Goal: Task Accomplishment & Management: Use online tool/utility

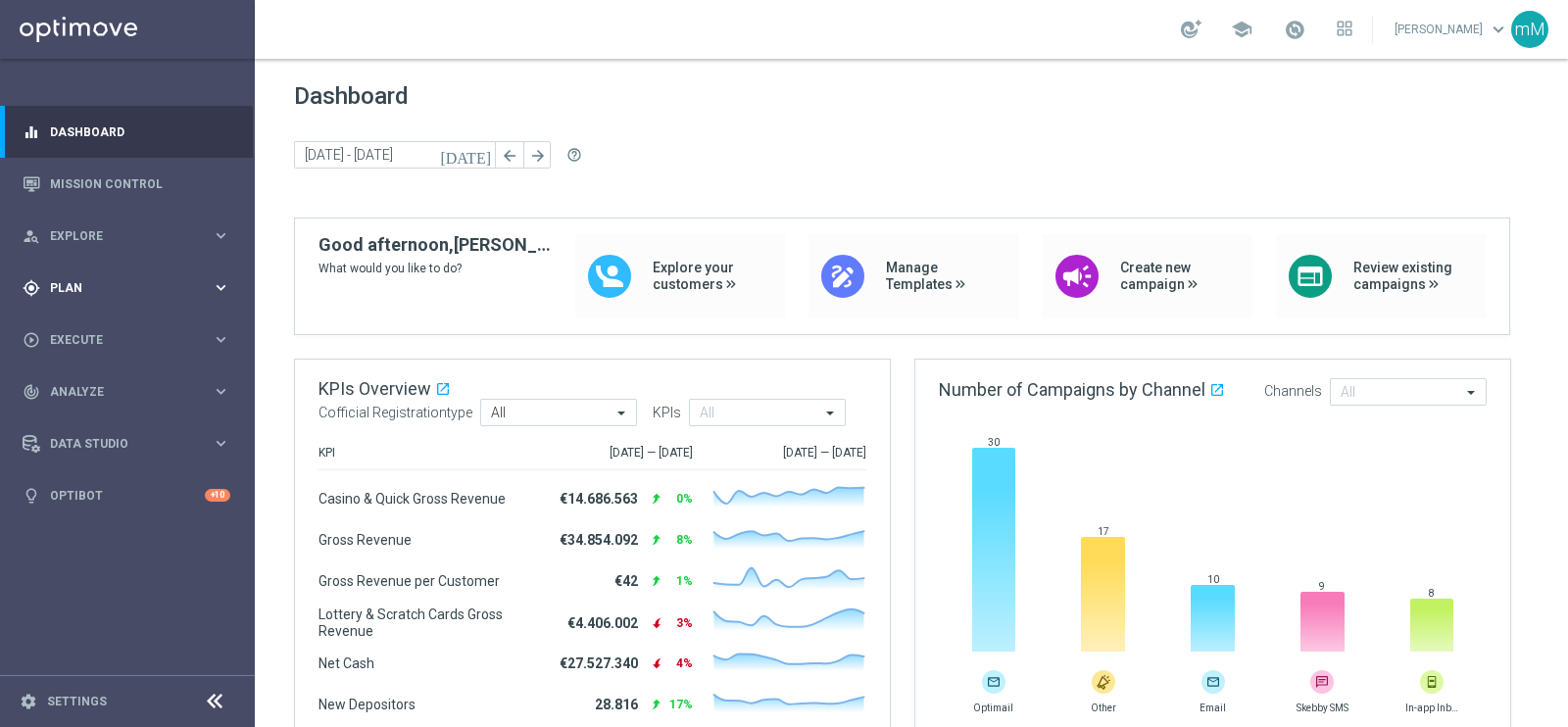
click at [91, 292] on span "Plan" at bounding box center [131, 288] width 161 height 12
click at [88, 386] on span "Templates" at bounding box center [122, 387] width 140 height 12
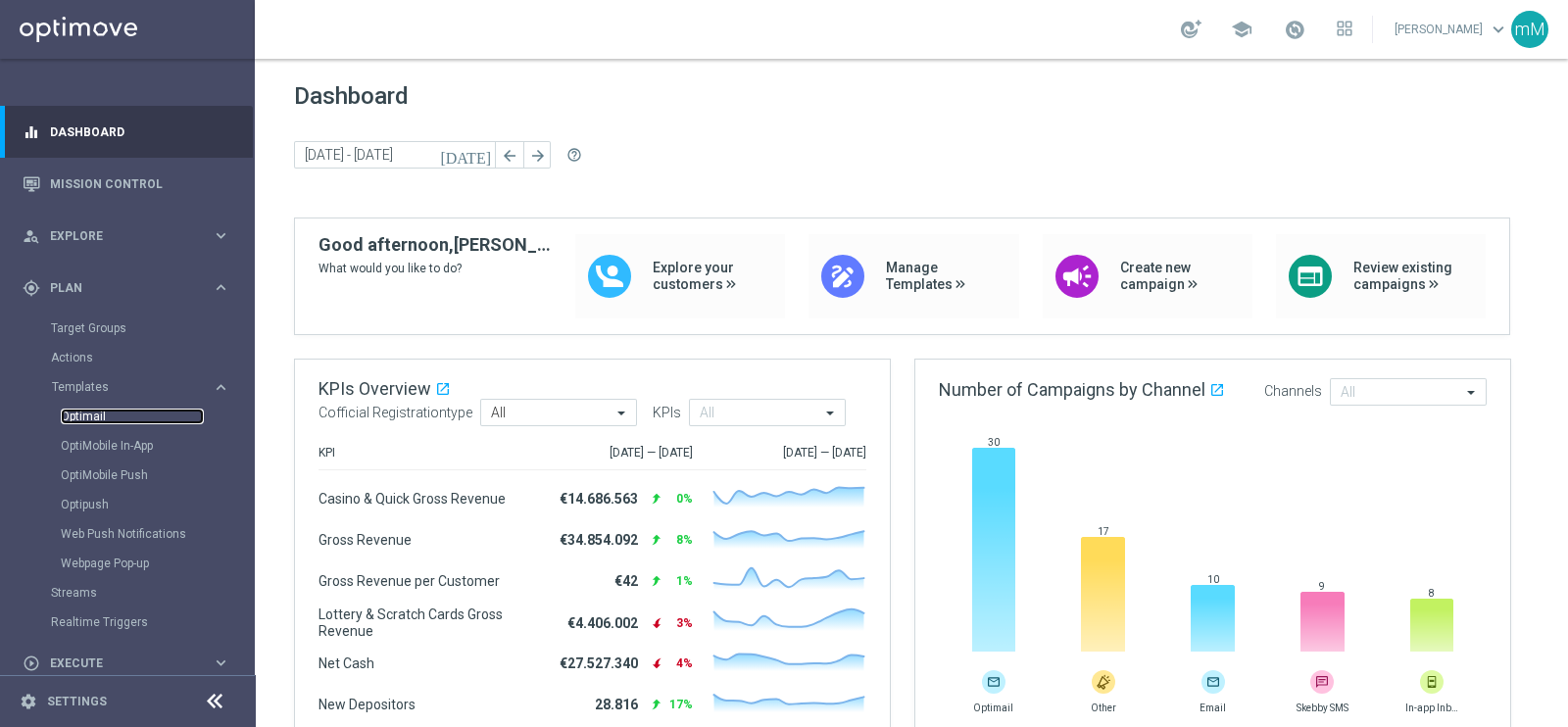
click at [99, 419] on link "Optimail" at bounding box center [132, 416] width 143 height 16
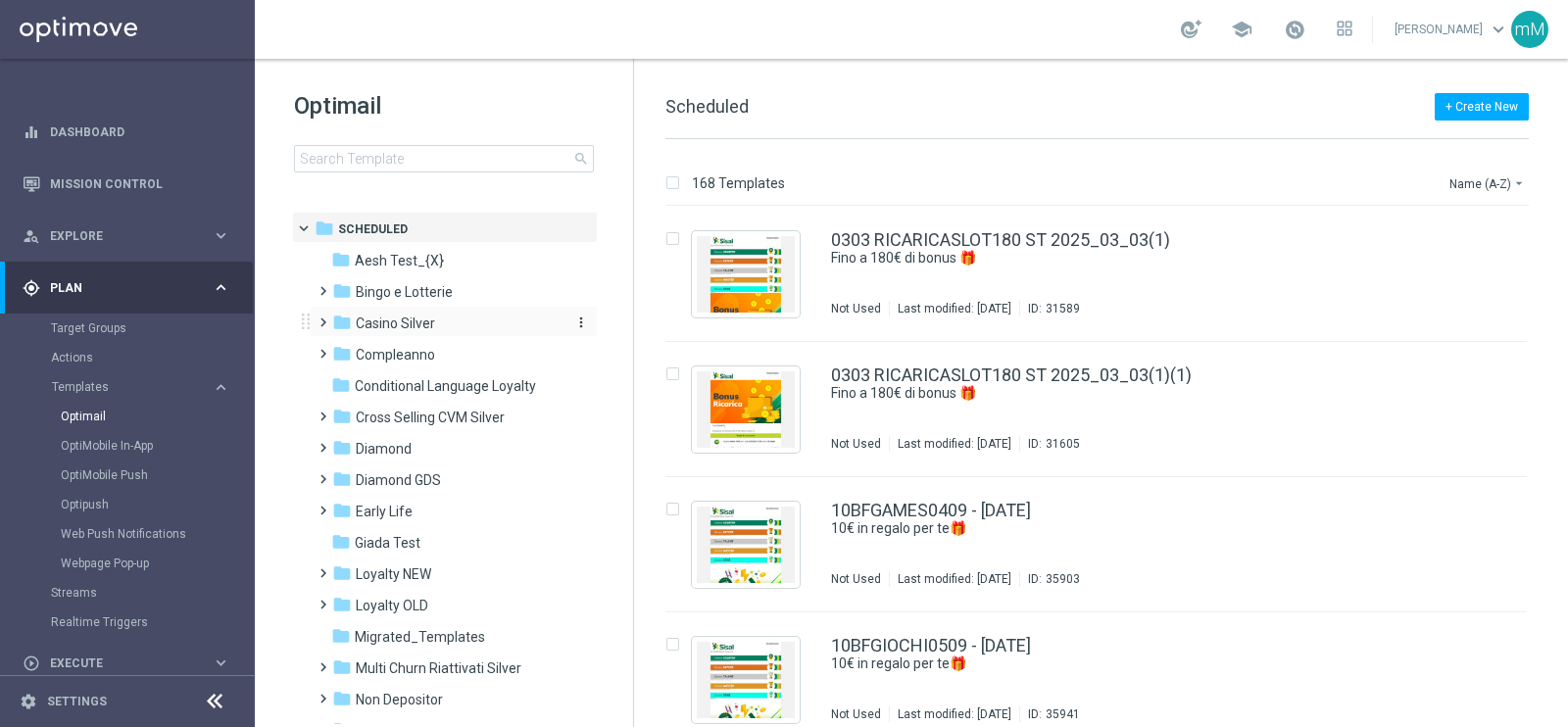
click at [423, 332] on div "folder Casino Silver" at bounding box center [445, 323] width 226 height 23
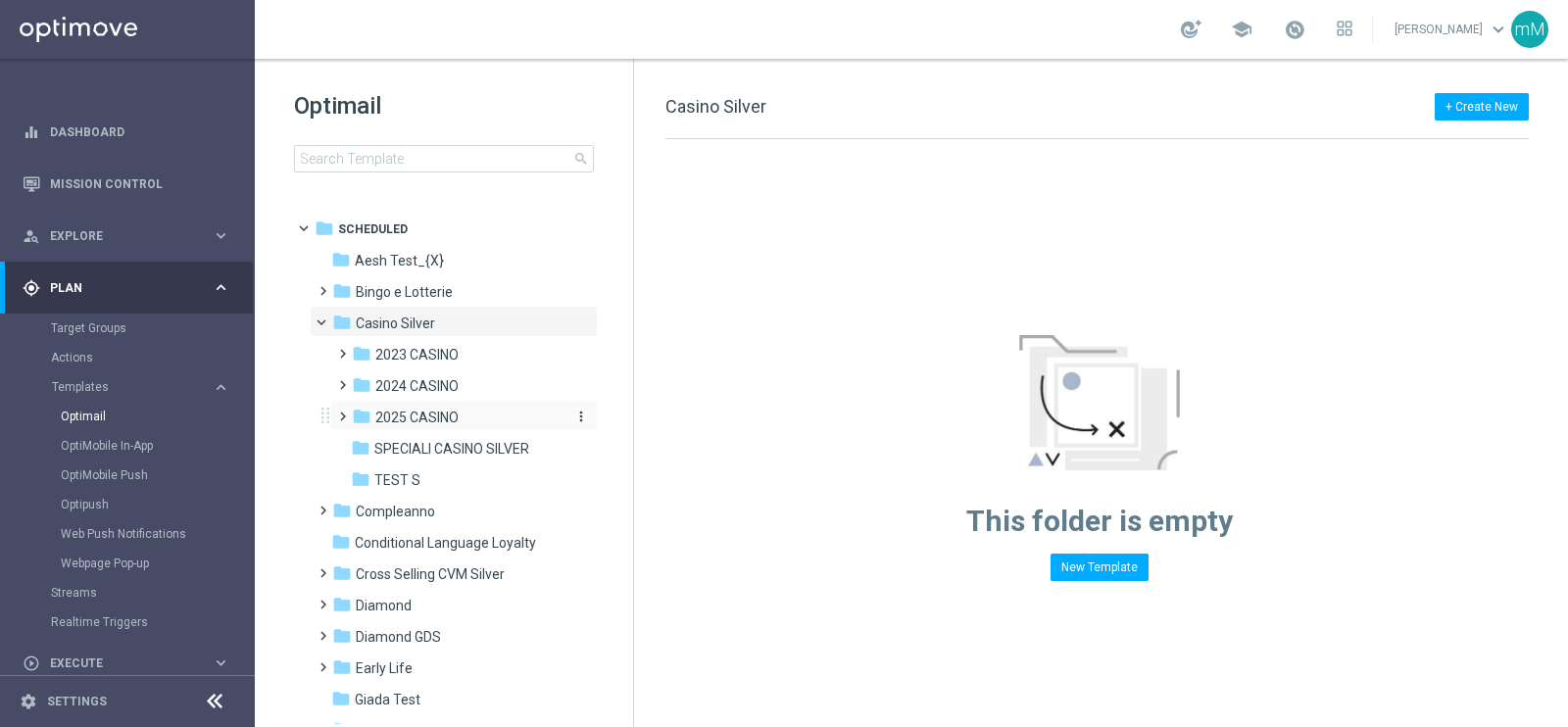
click at [426, 413] on span "2025 CASINO" at bounding box center [416, 417] width 83 height 18
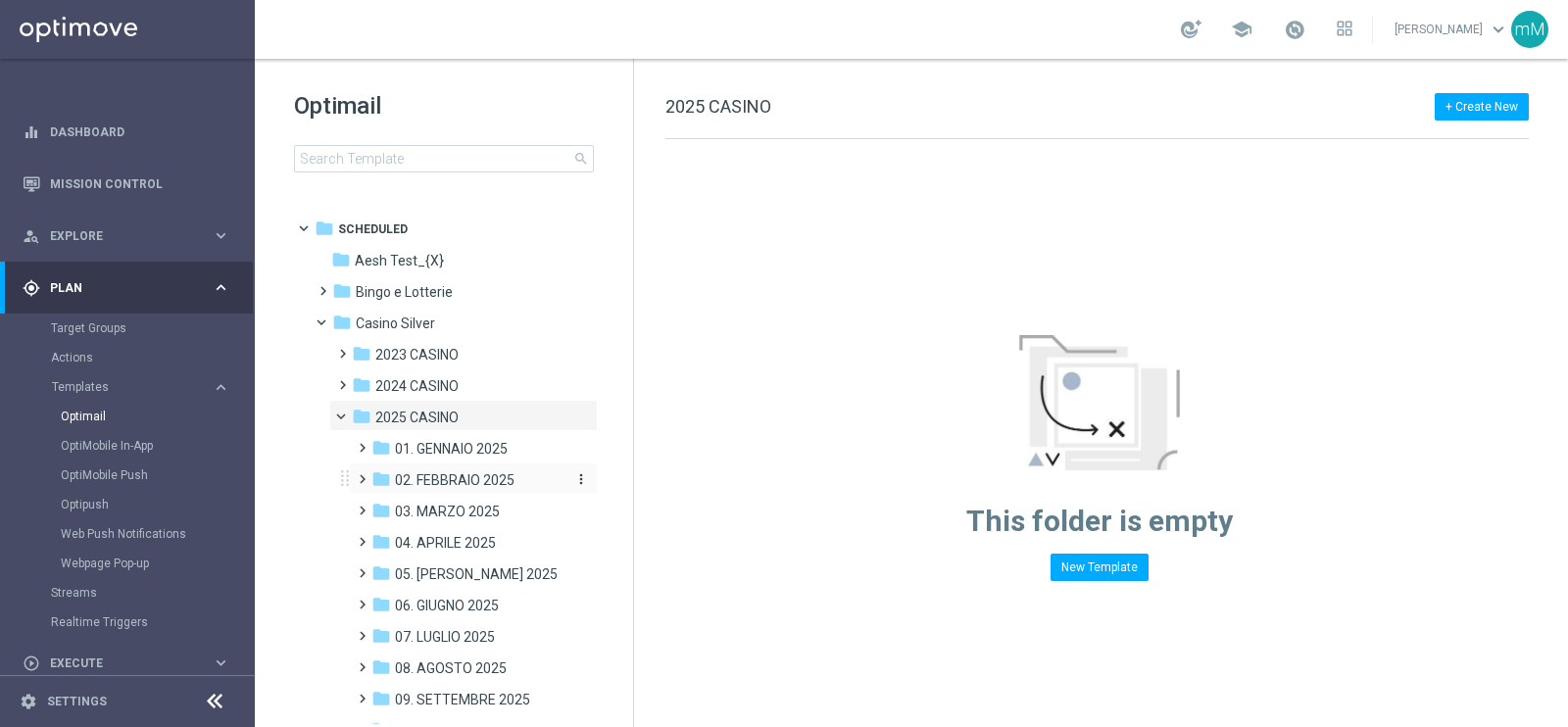
scroll to position [234, 0]
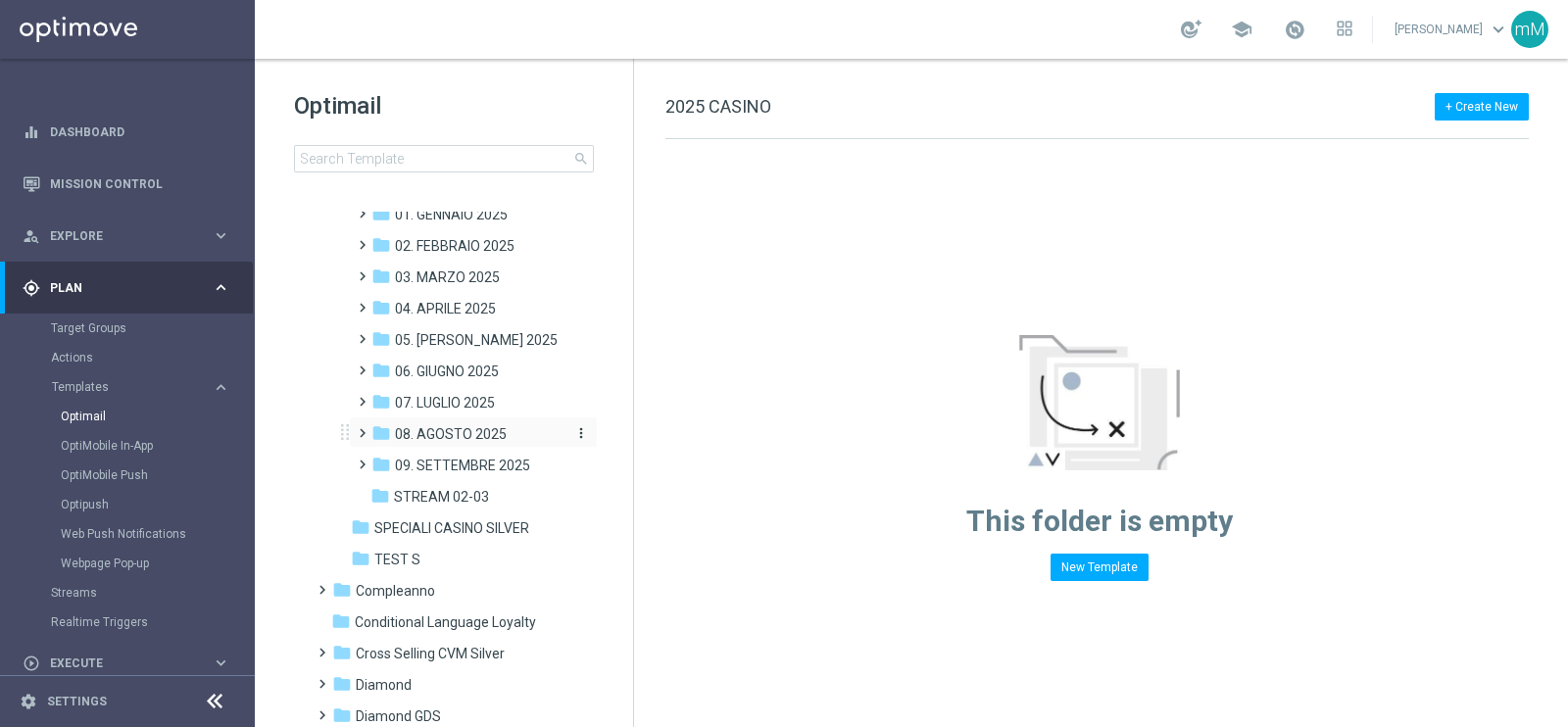
click at [475, 436] on span "08. AGOSTO 2025" at bounding box center [450, 434] width 112 height 18
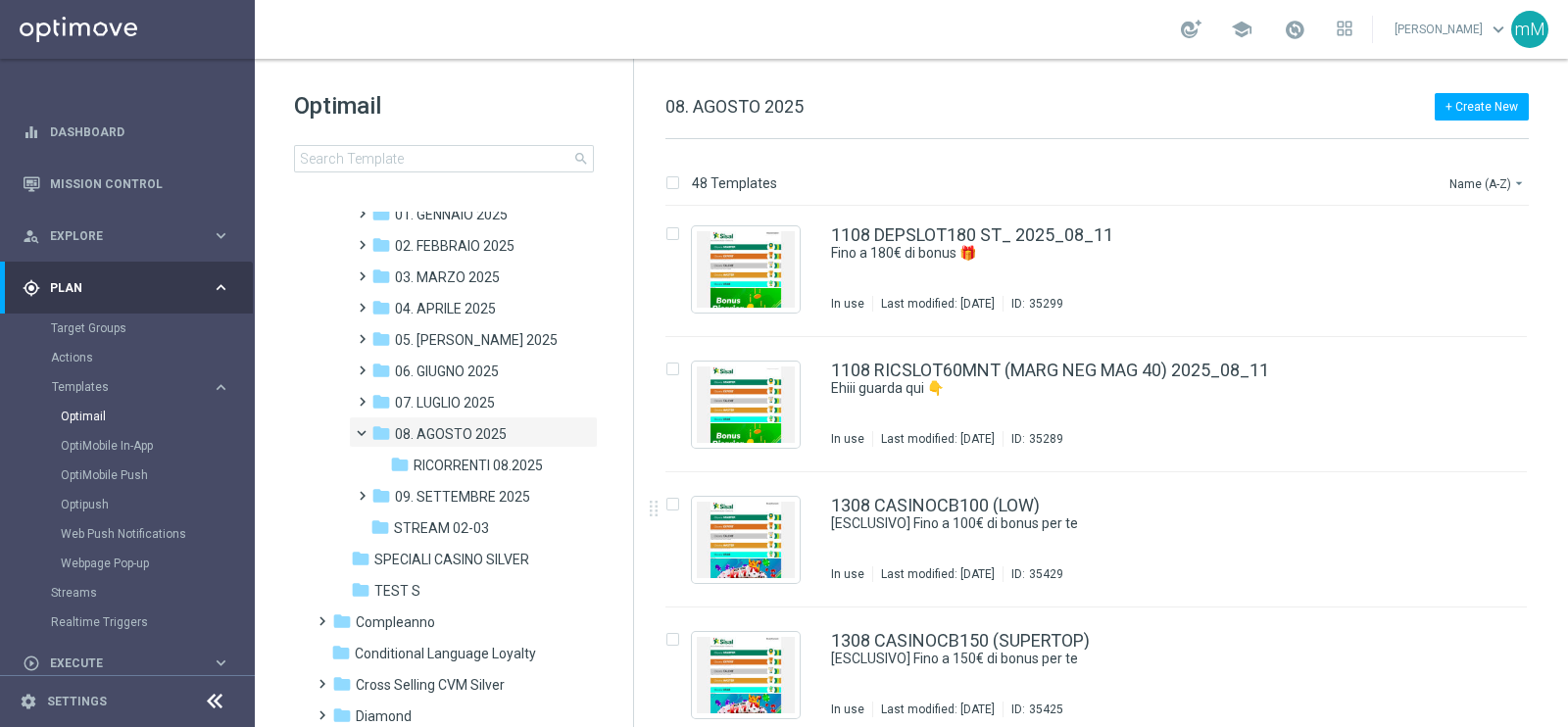
scroll to position [2030, 0]
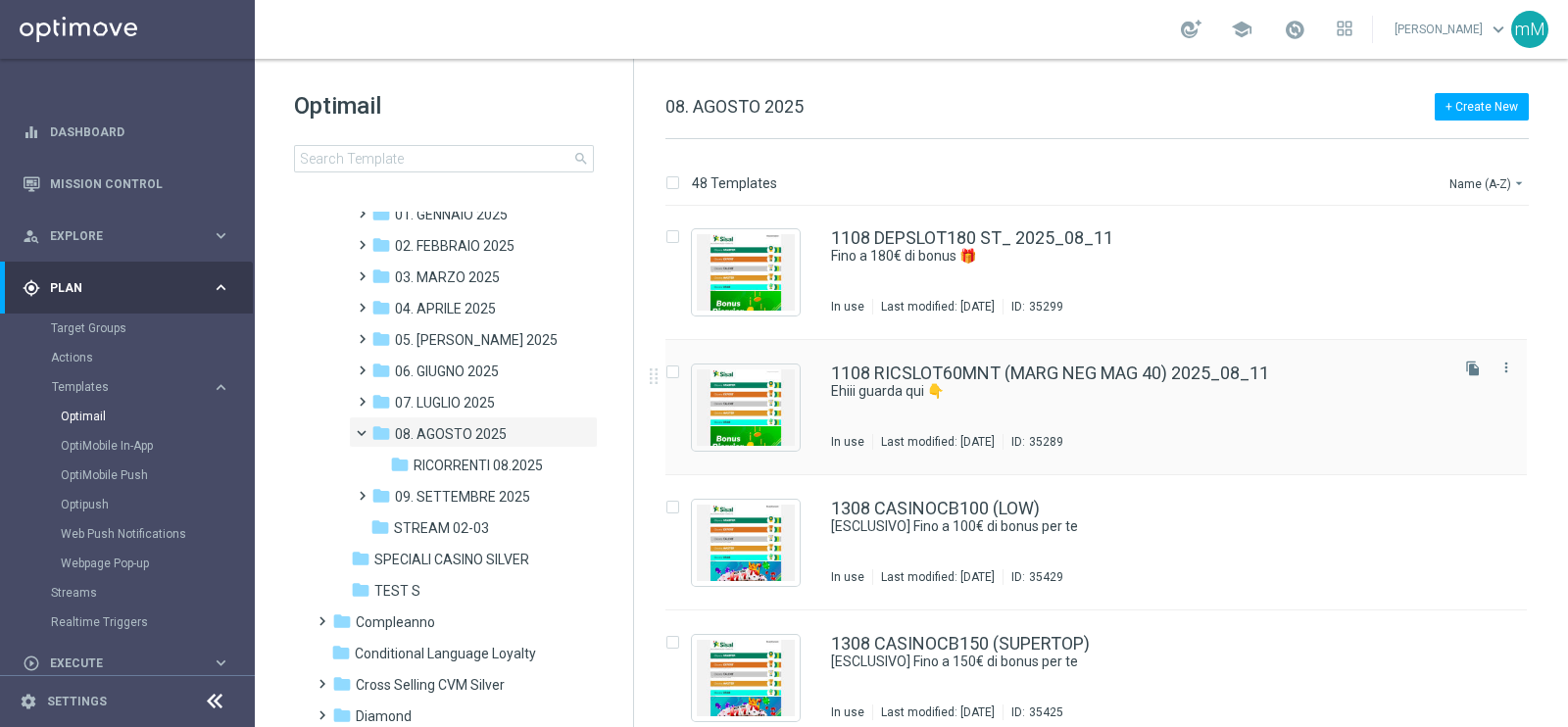
click at [1061, 417] on div "1108 RICSLOT60MNT (MARG NEG MAG 40) 2025_08_11 Ehiii guarda qui 👇 In use Last m…" at bounding box center [1138, 407] width 613 height 85
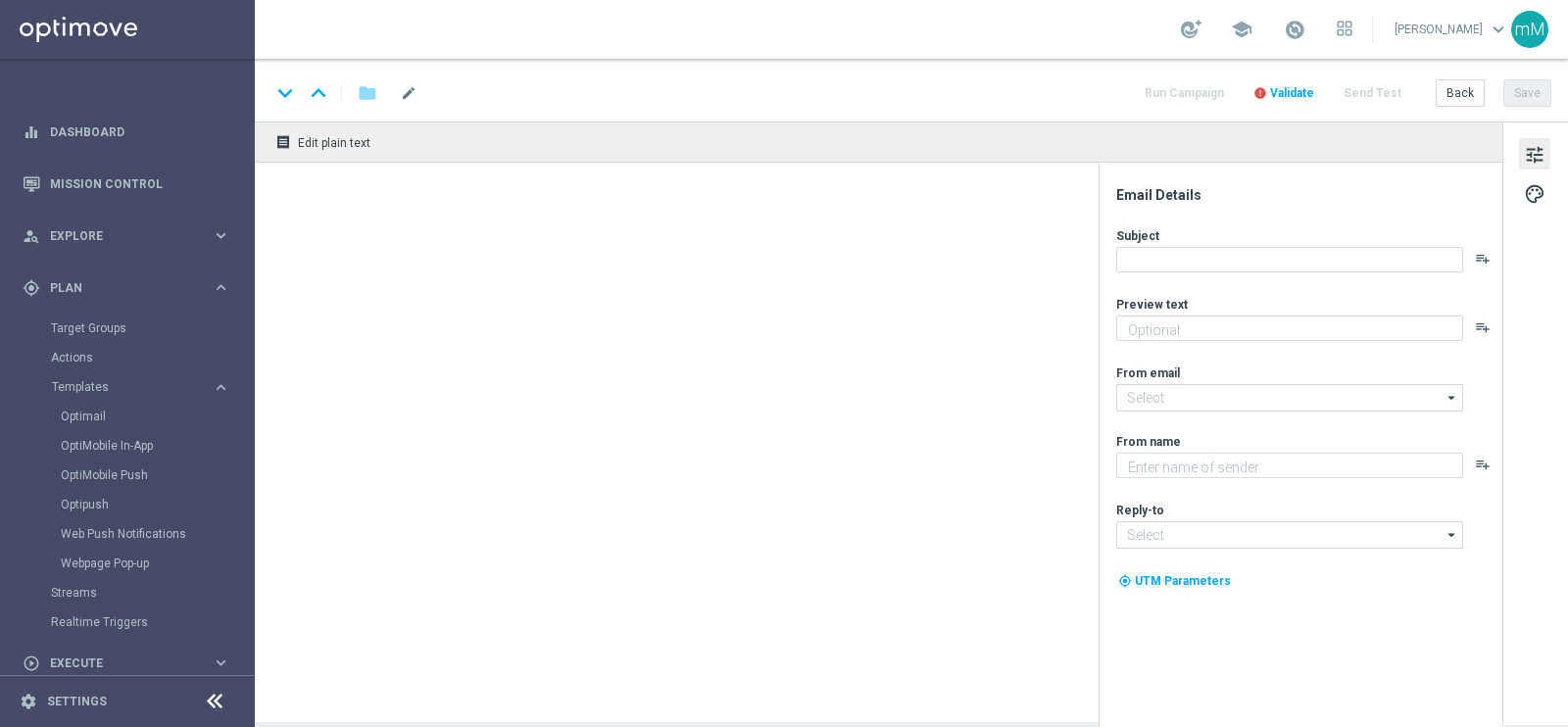
type textarea "​​Fino a 60€ di bonus"
type input "[EMAIL_ADDRESS][DOMAIN_NAME]"
type textarea "Sisal"
type input "[EMAIL_ADDRESS][DOMAIN_NAME]"
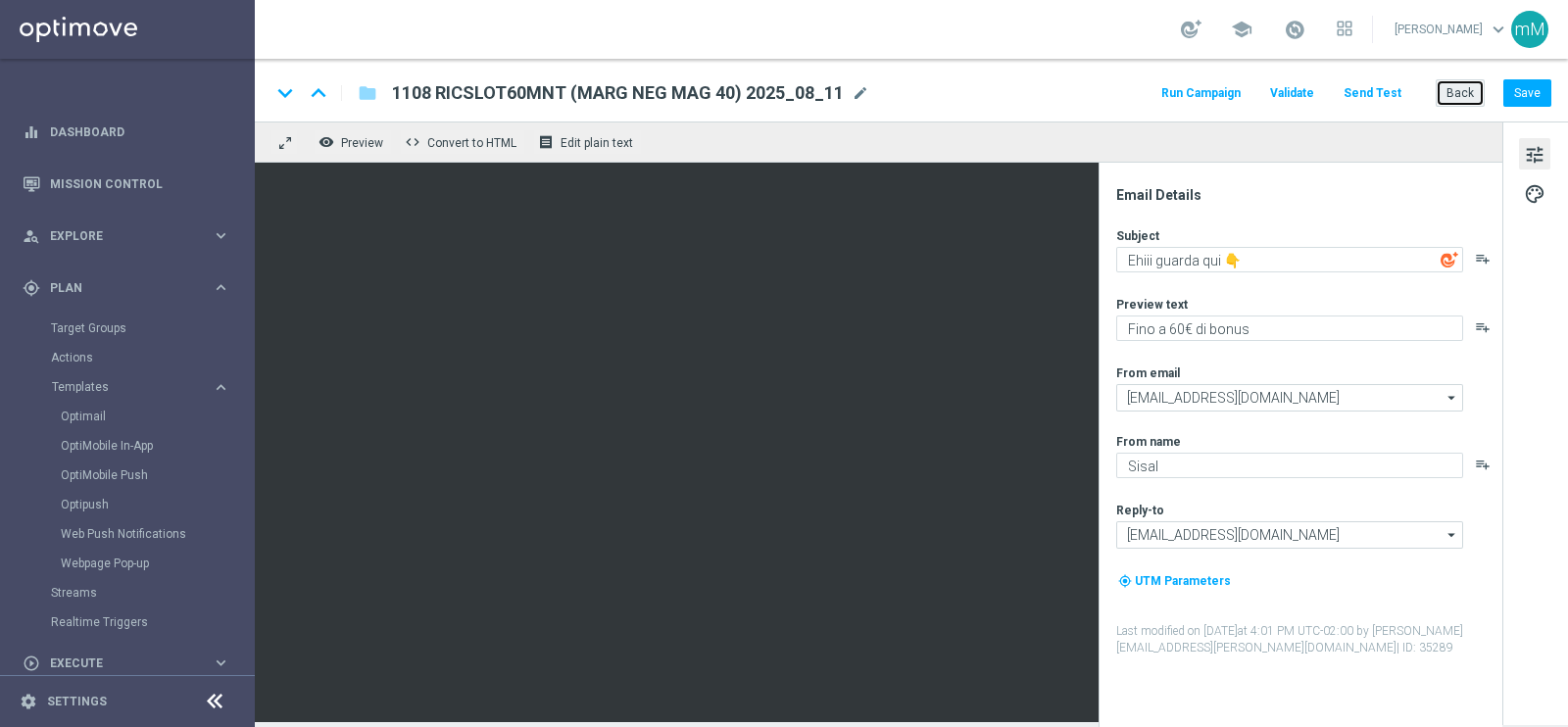
click at [1458, 95] on button "Back" at bounding box center [1460, 93] width 49 height 28
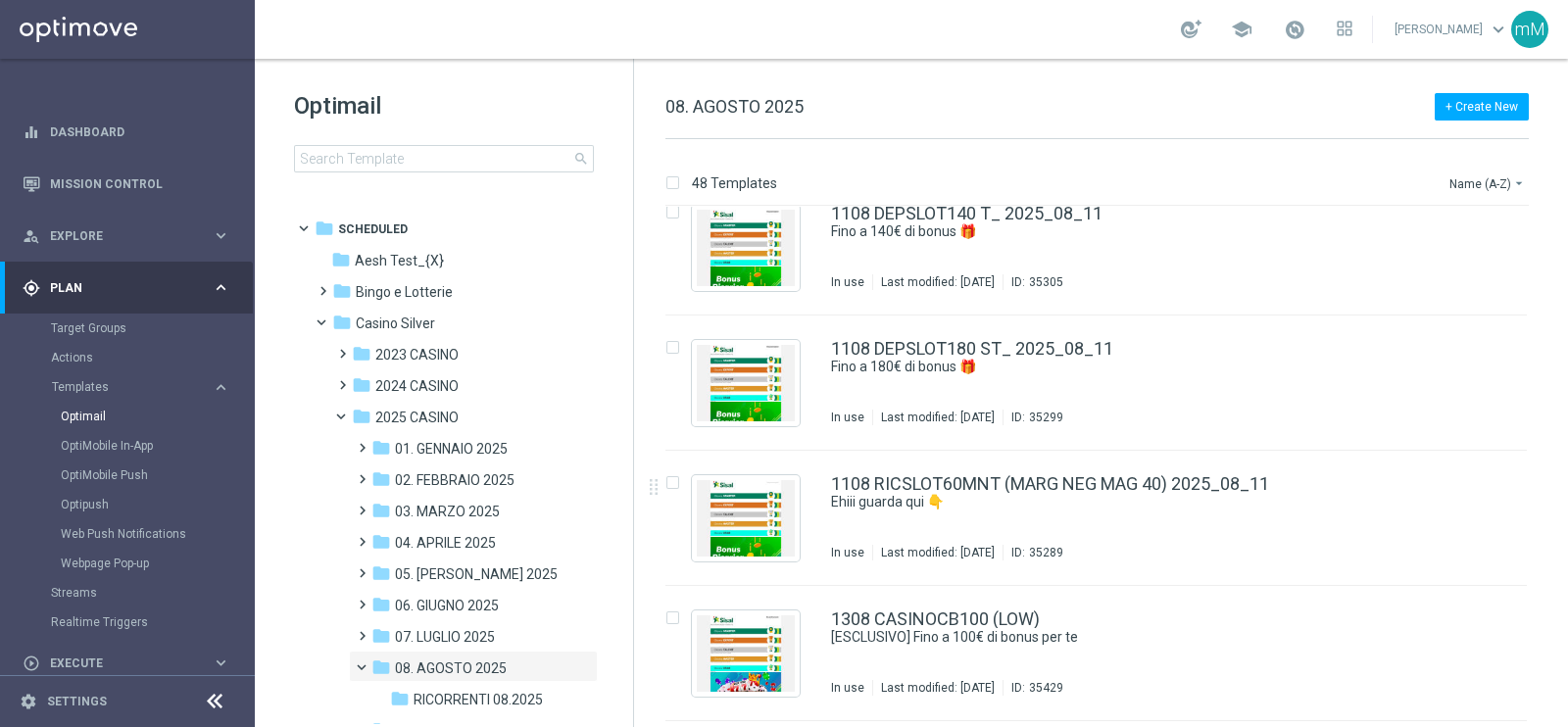
scroll to position [1997, 0]
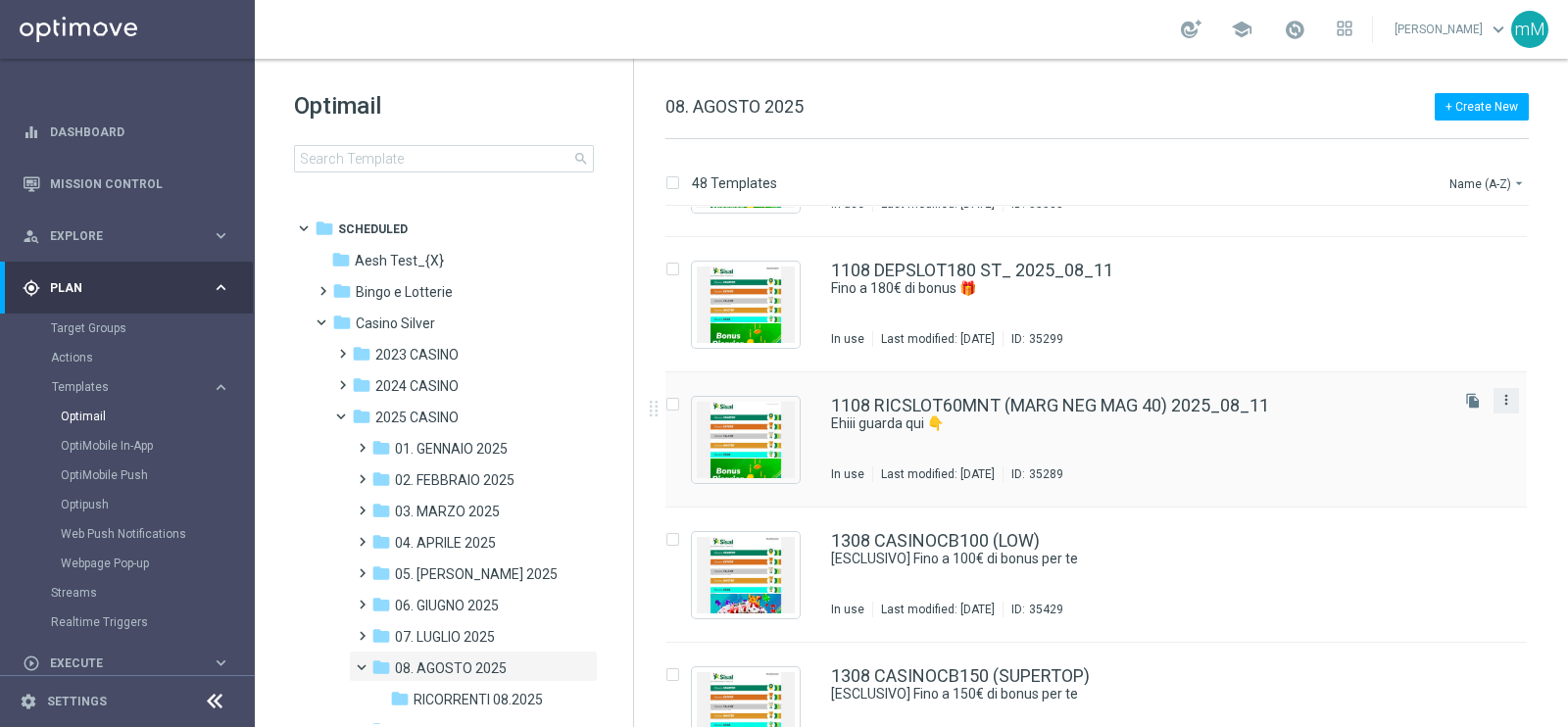
click at [1503, 397] on icon "more_vert" at bounding box center [1506, 400] width 16 height 16
click at [1414, 443] on div "Copy To" at bounding box center [1426, 447] width 119 height 14
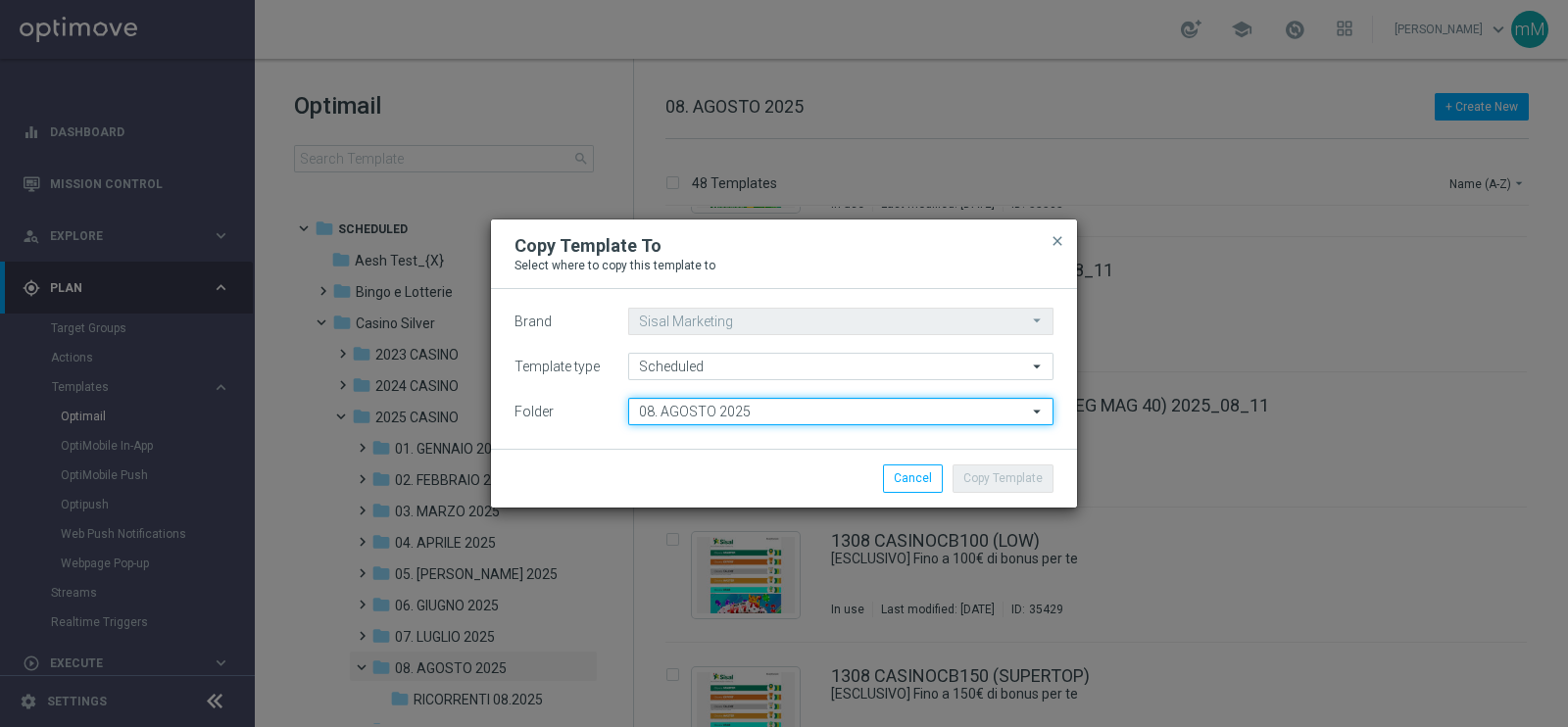
click at [778, 423] on input "08. AGOSTO 2025" at bounding box center [841, 411] width 425 height 28
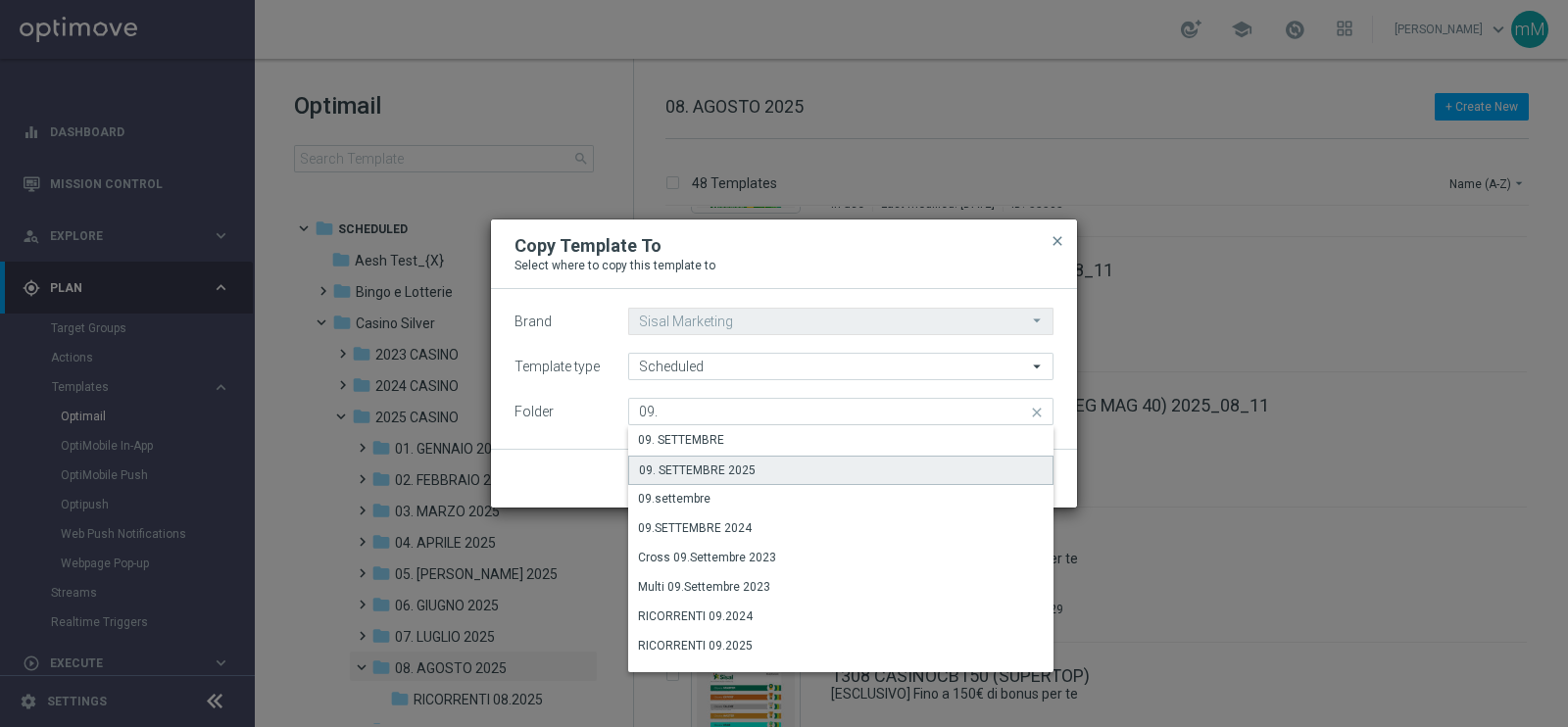
click at [757, 472] on div "09. SETTEMBRE 2025" at bounding box center [841, 471] width 425 height 30
type input "09. SETTEMBRE 2025"
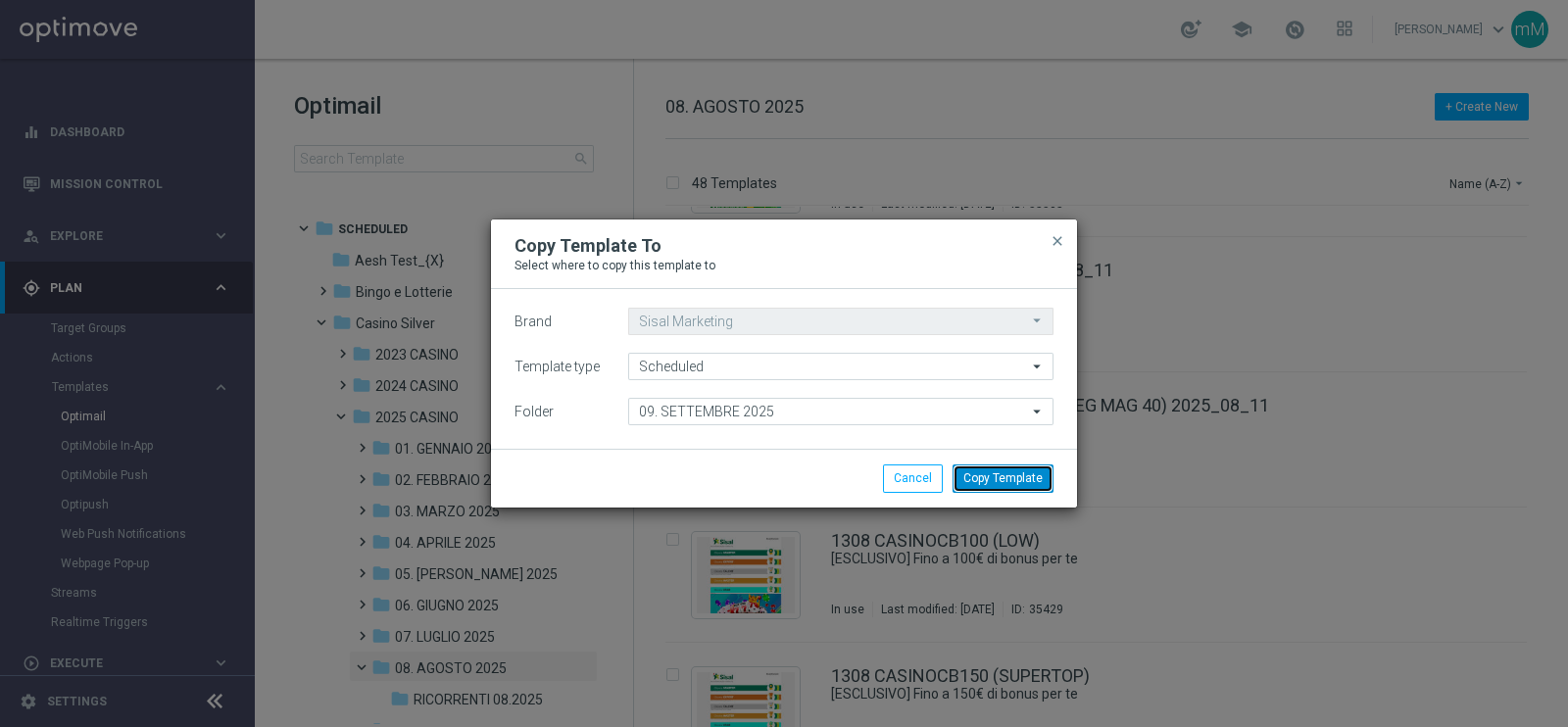
click at [976, 466] on button "Copy Template" at bounding box center [1003, 478] width 101 height 28
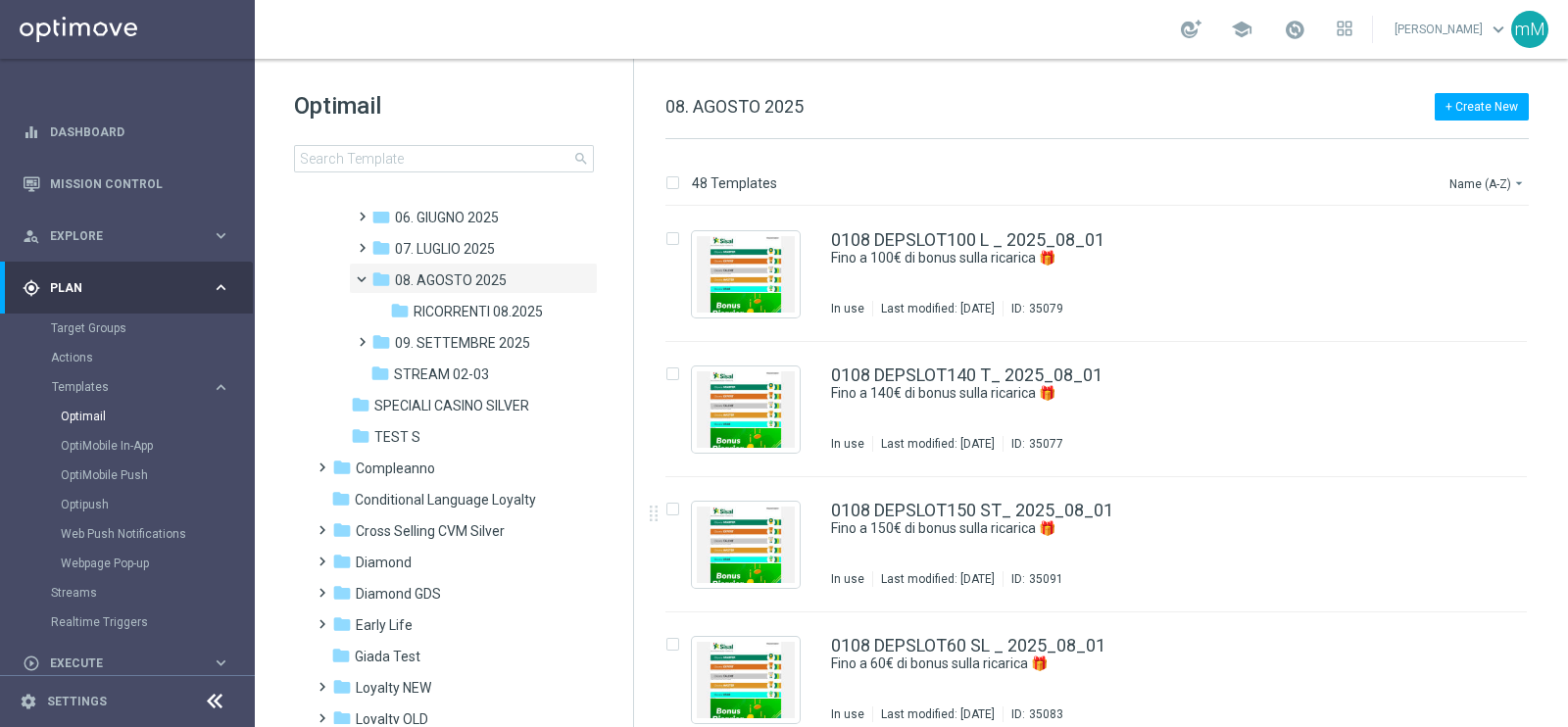
scroll to position [396, 0]
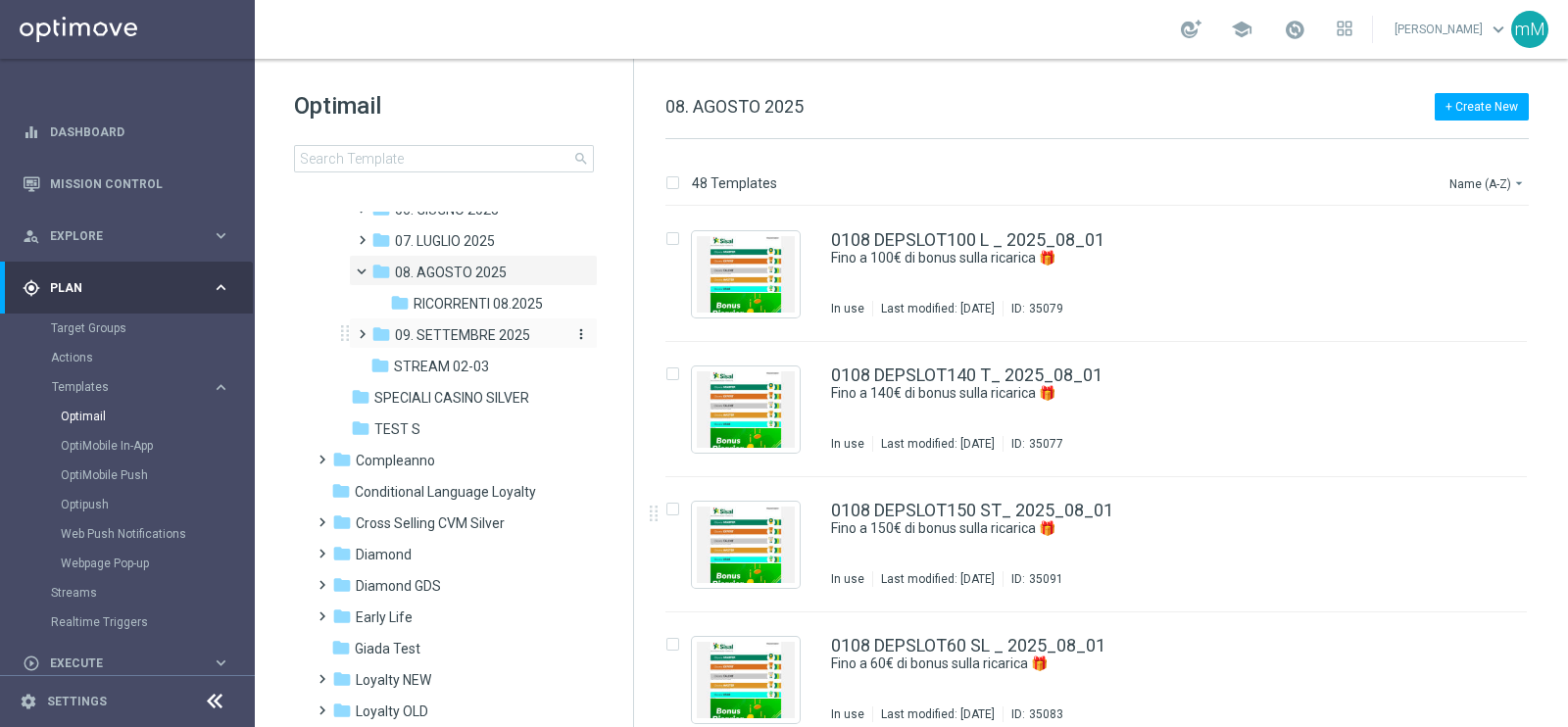
click at [489, 327] on span "09. SETTEMBRE 2025" at bounding box center [462, 335] width 136 height 18
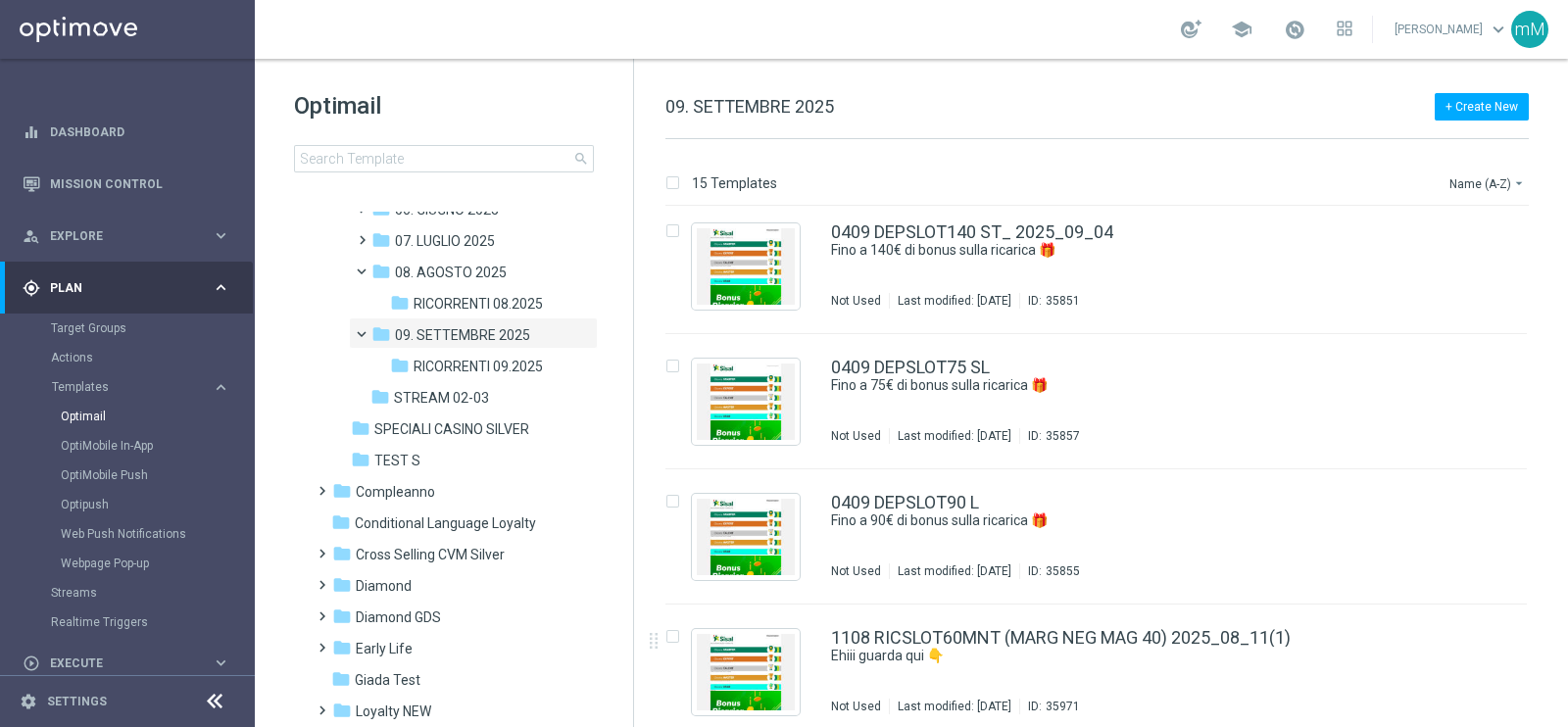
scroll to position [1507, 0]
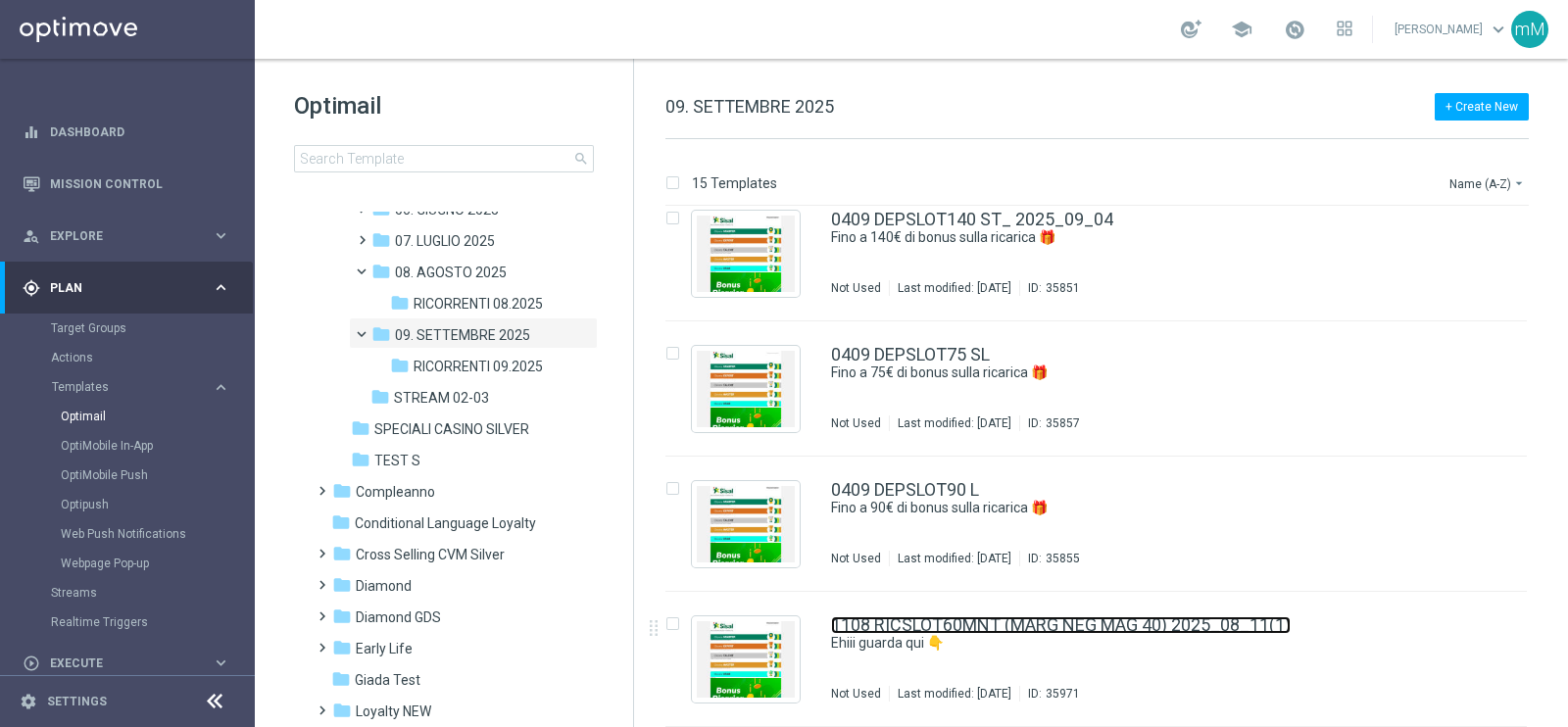
click at [1102, 627] on link "1108 RICSLOT60MNT (MARG NEG MAG 40) 2025_08_11(1)" at bounding box center [1061, 625] width 460 height 18
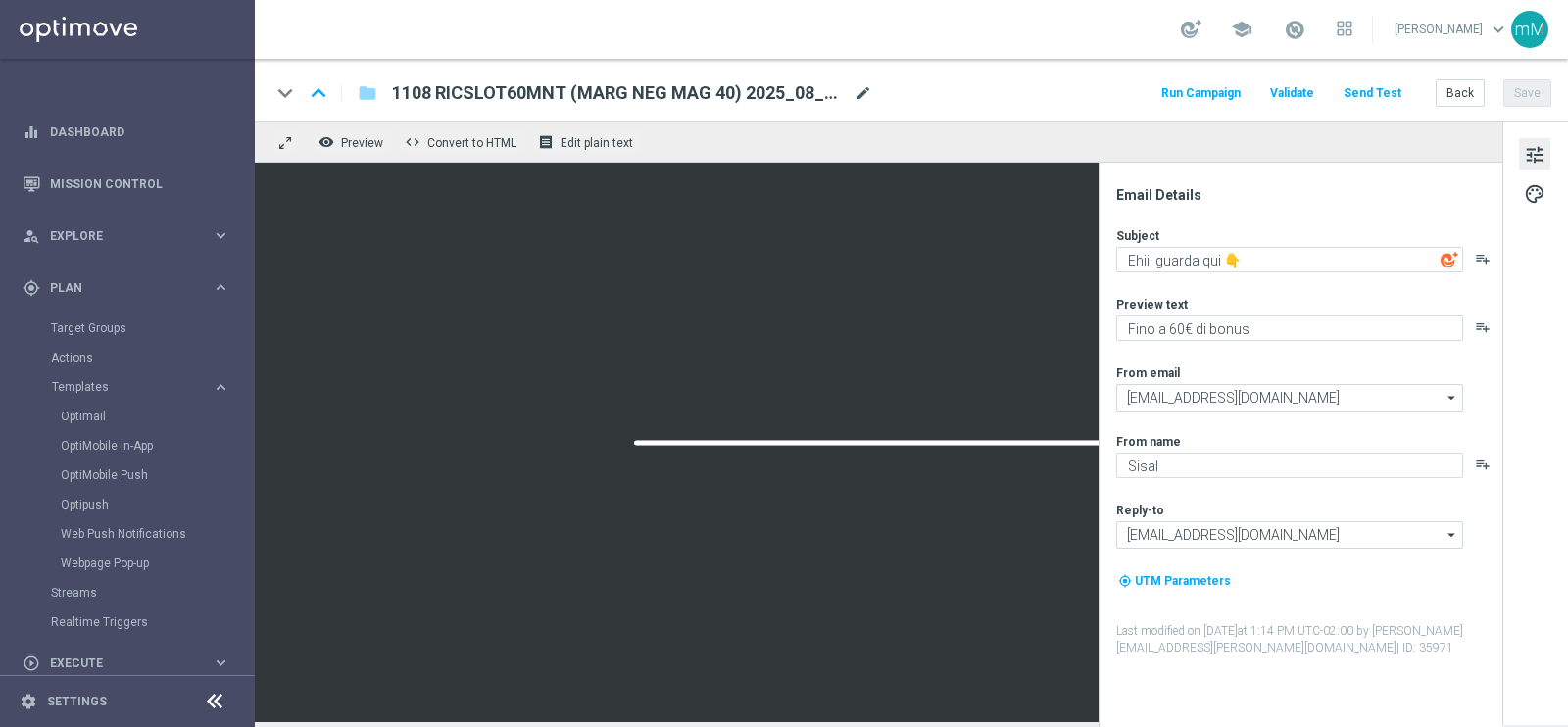
click at [867, 85] on span "mode_edit" at bounding box center [864, 93] width 18 height 18
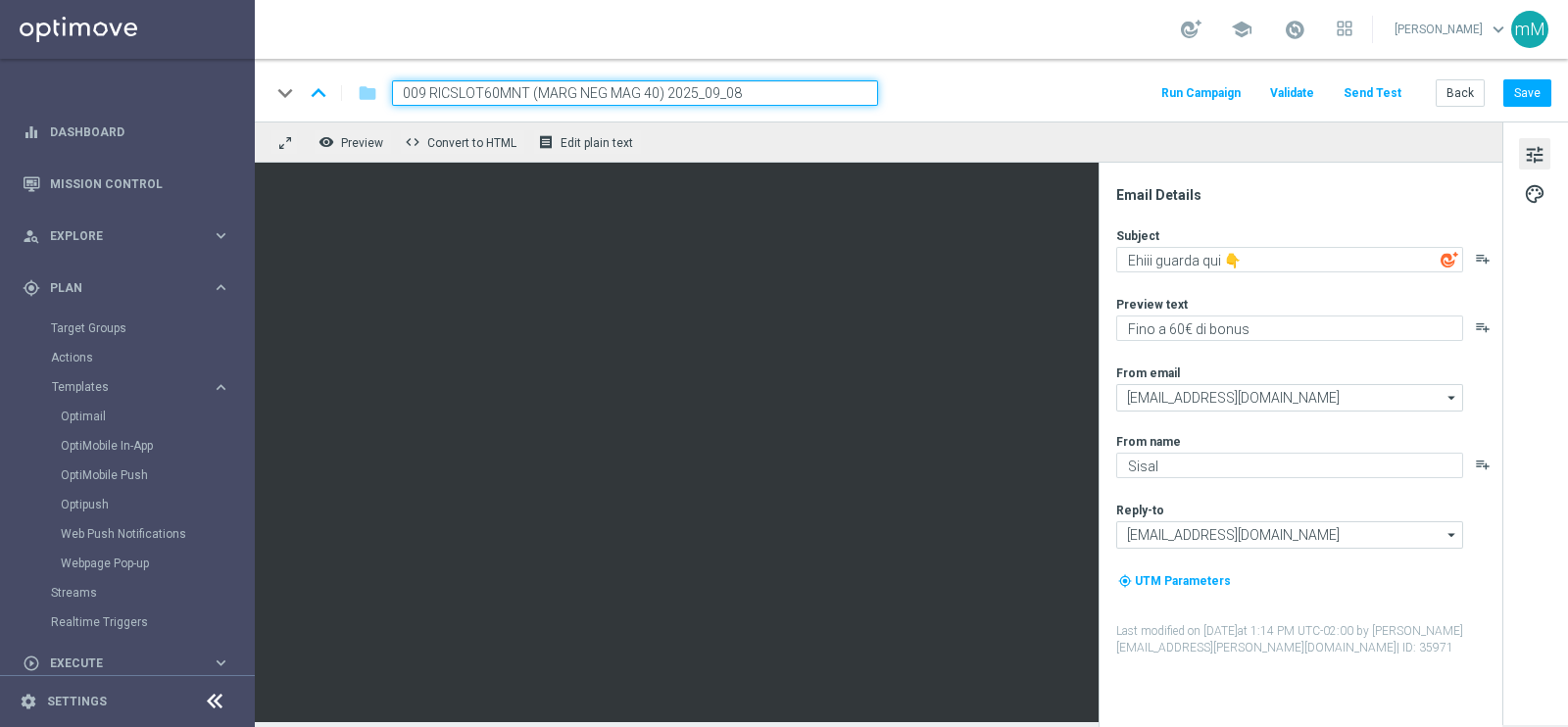
type input "0809 RICSLOT60MNT (MARG NEG MAG 40) 2025_09_08"
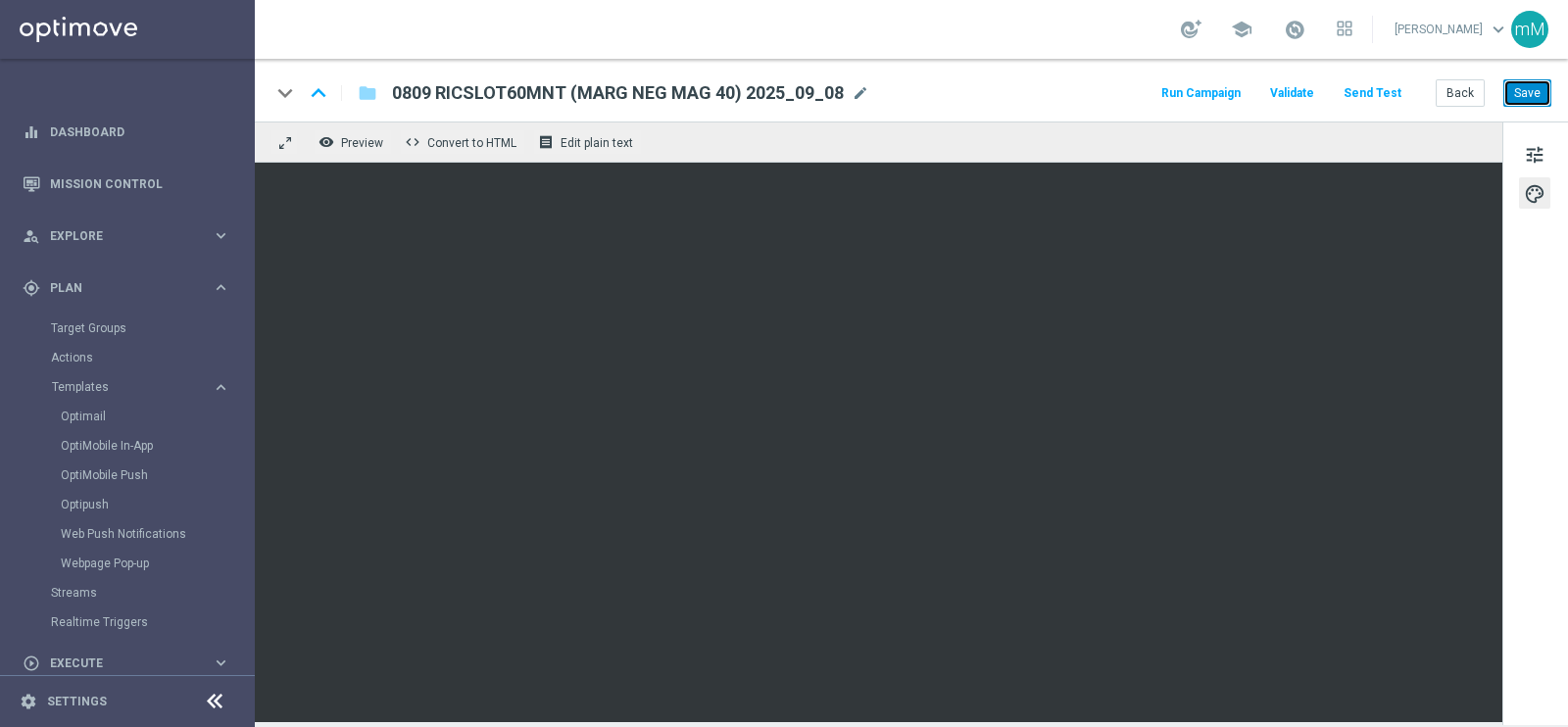
click at [1523, 90] on button "Save" at bounding box center [1526, 93] width 48 height 28
